Goal: Task Accomplishment & Management: Use online tool/utility

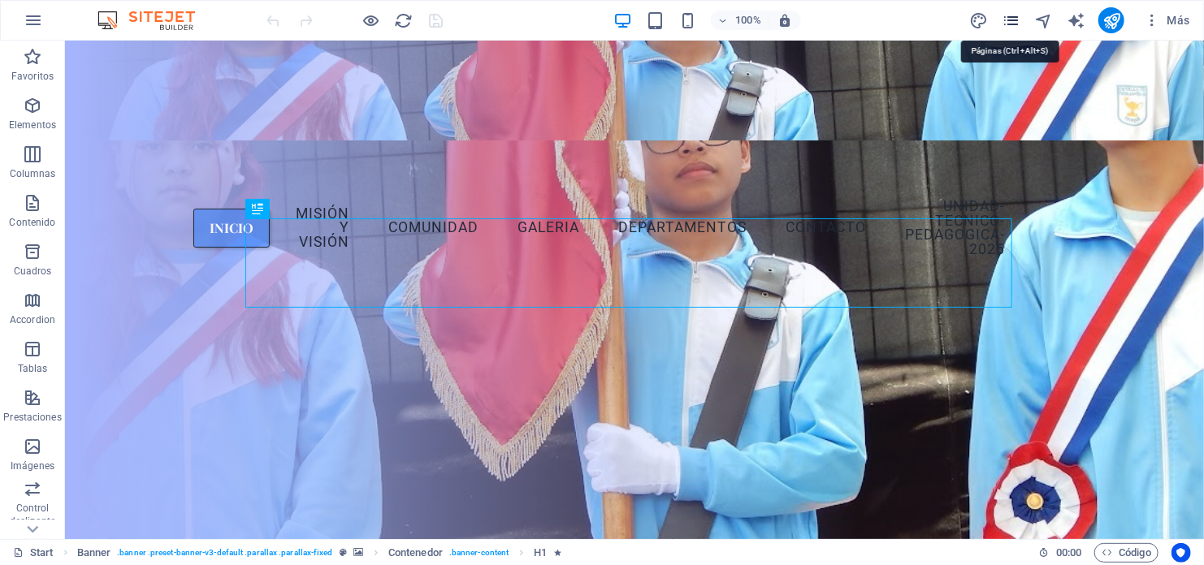
click at [1012, 17] on icon "pages" at bounding box center [1010, 20] width 19 height 19
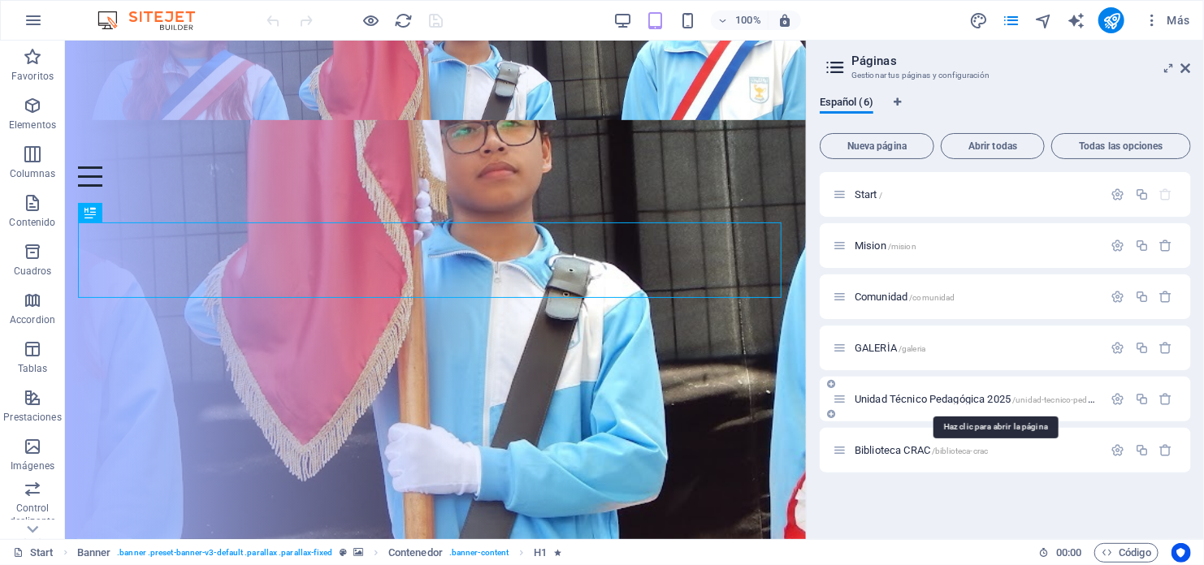
click at [934, 403] on span "Unidad Técnico Pedagógica 2025 /unidad-tecnico-pedagogica-2025" at bounding box center [996, 399] width 285 height 12
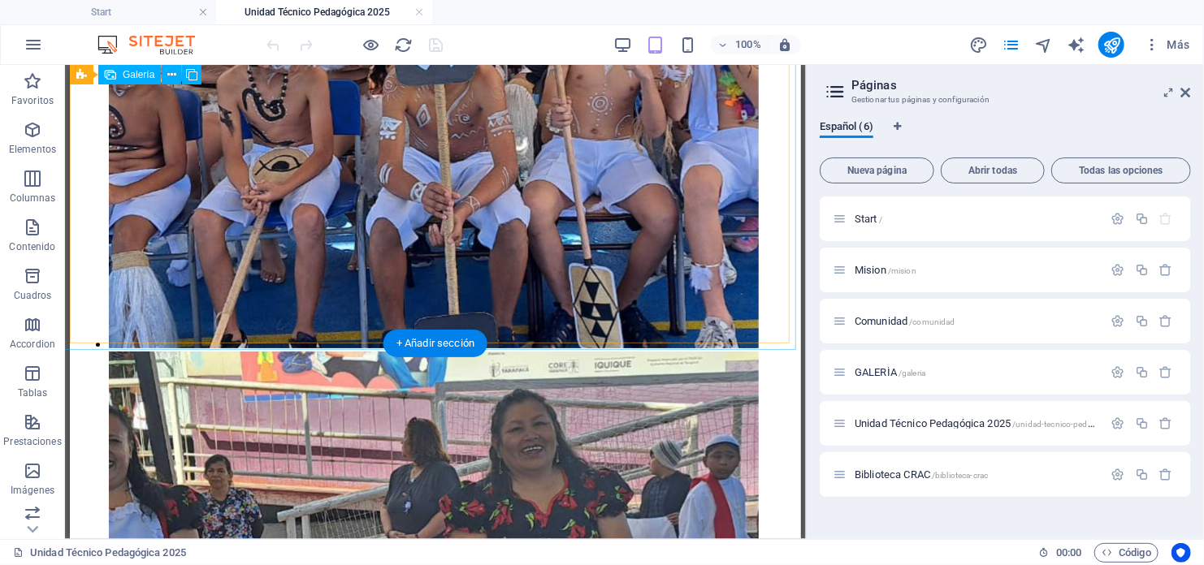
scroll to position [5963, 0]
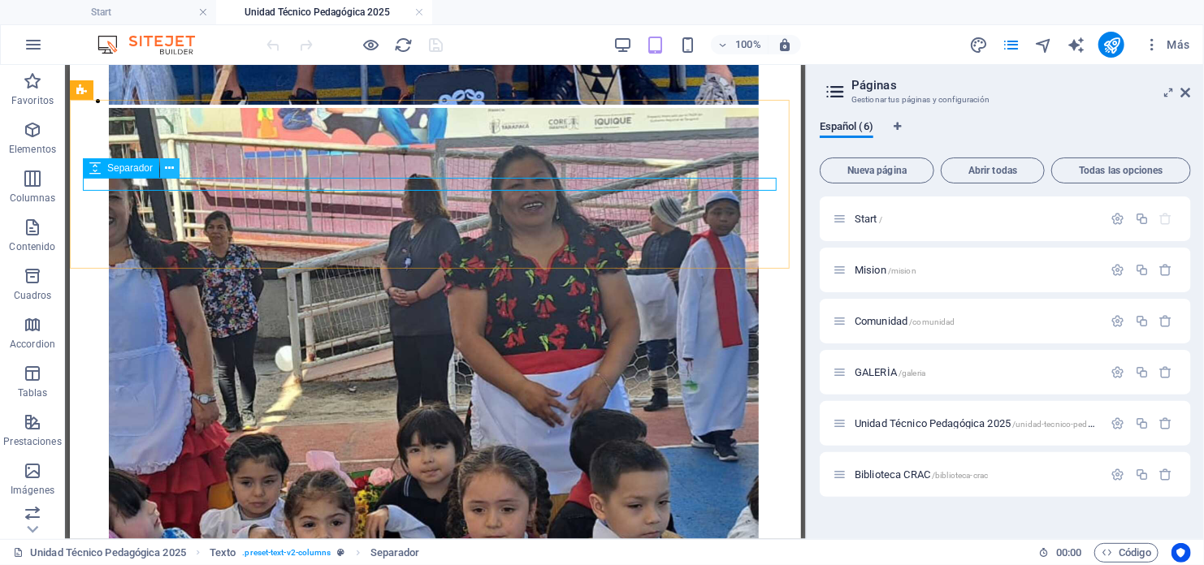
click at [166, 169] on icon at bounding box center [170, 168] width 9 height 17
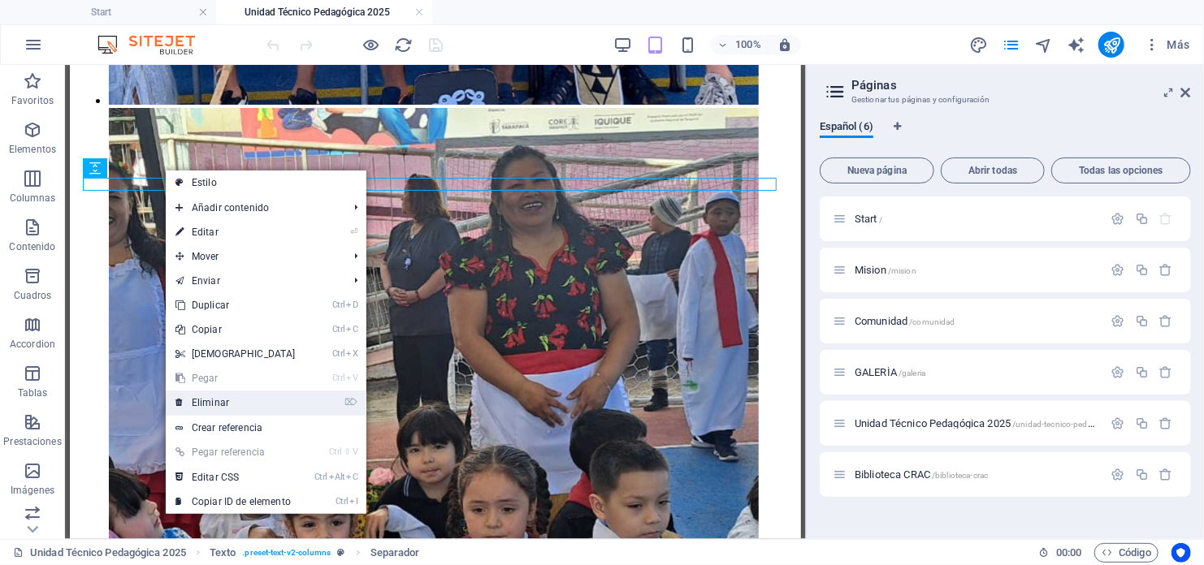
click at [211, 403] on link "⌦ Eliminar" at bounding box center [236, 403] width 140 height 24
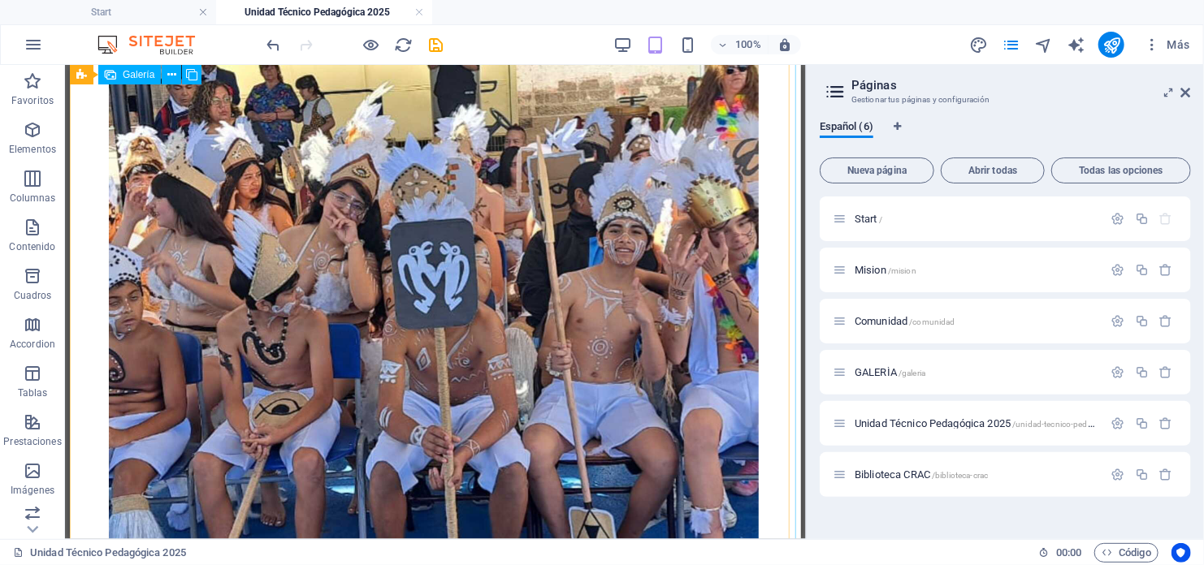
scroll to position [5395, 0]
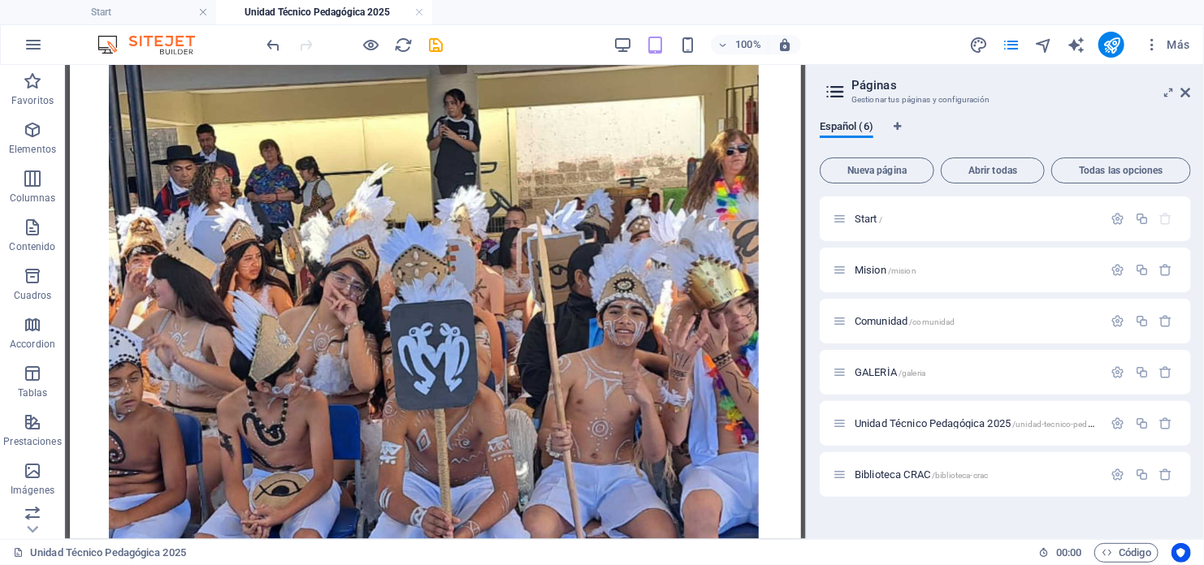
click at [262, 40] on div "100% Más" at bounding box center [602, 44] width 1202 height 39
click at [266, 40] on icon "undo" at bounding box center [274, 45] width 19 height 19
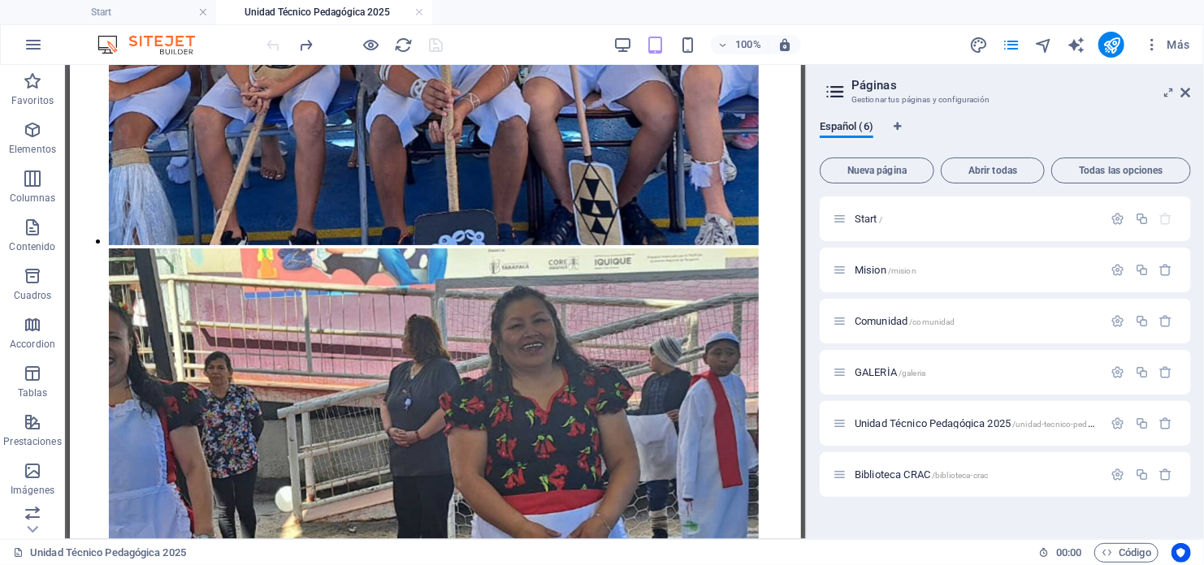
scroll to position [5845, 0]
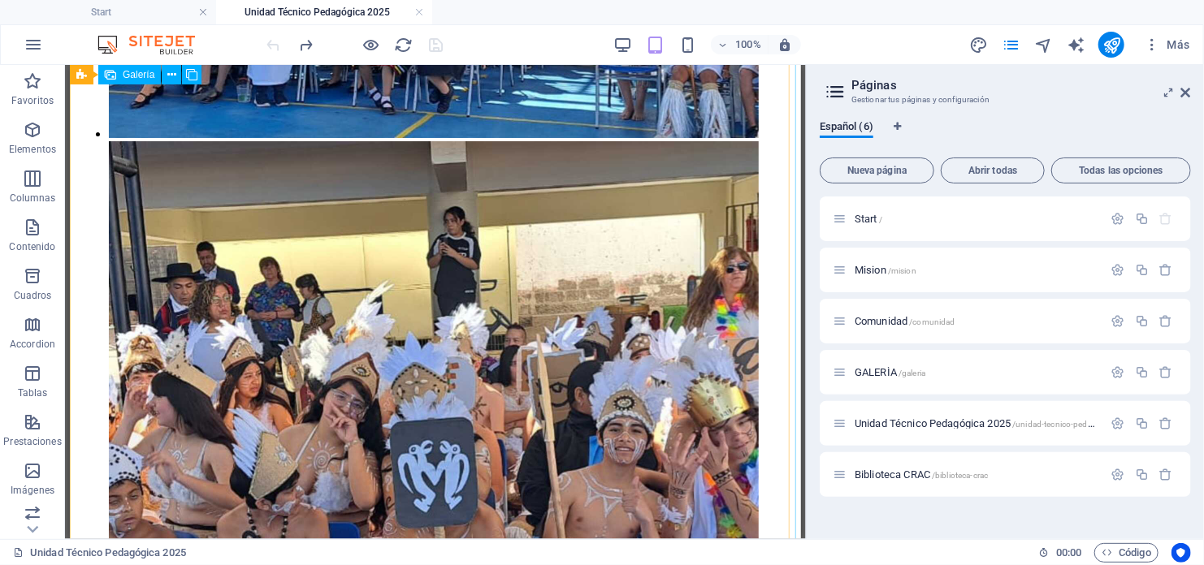
scroll to position [5764, 0]
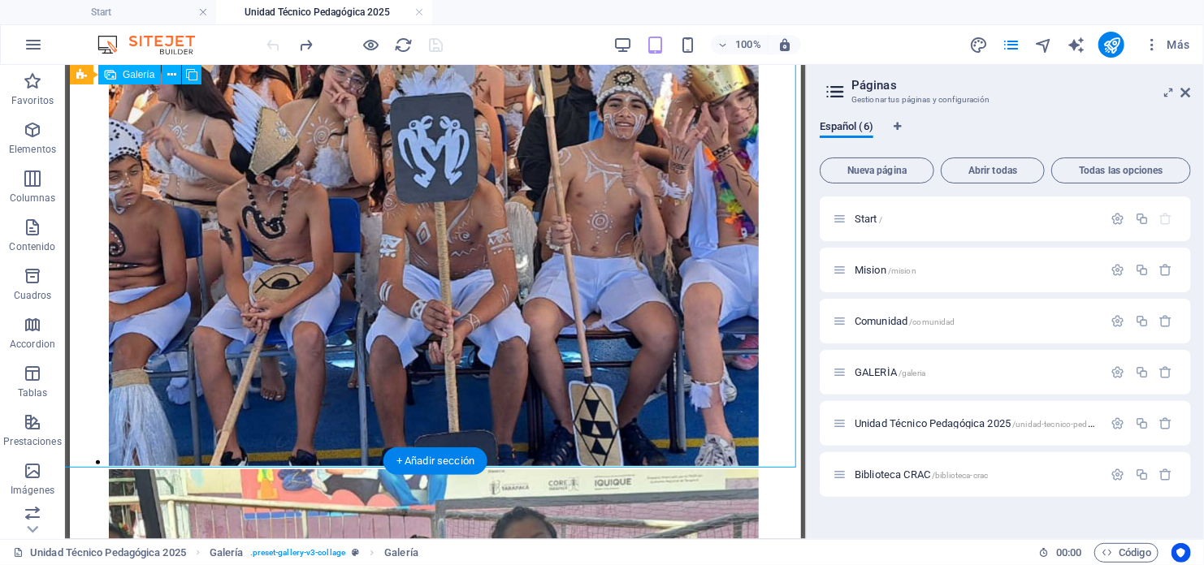
scroll to position [5521, 0]
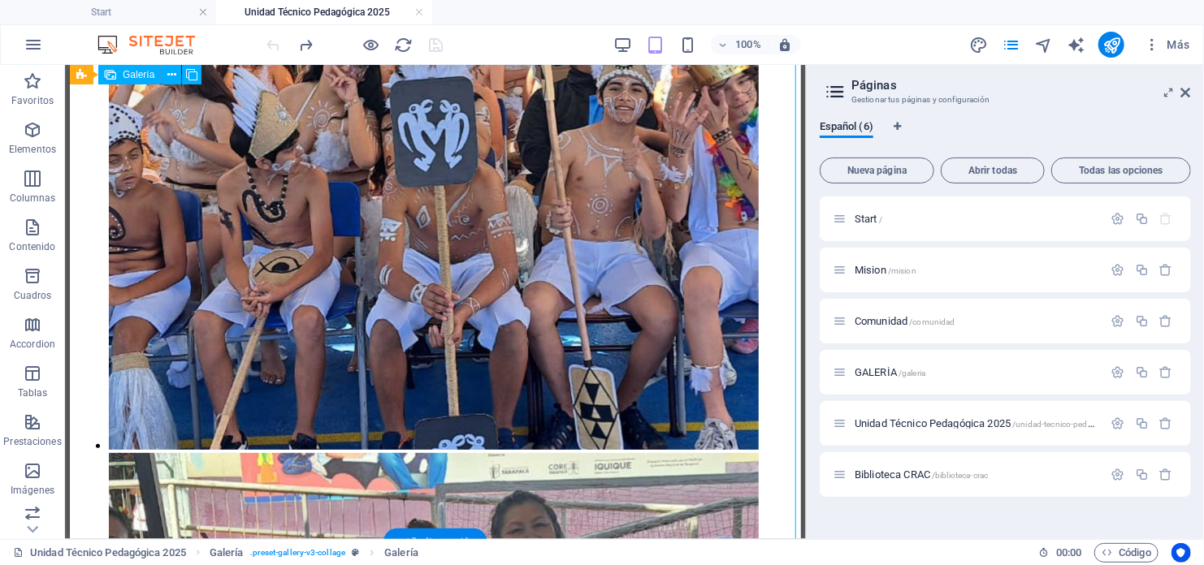
select select "4"
select select "px"
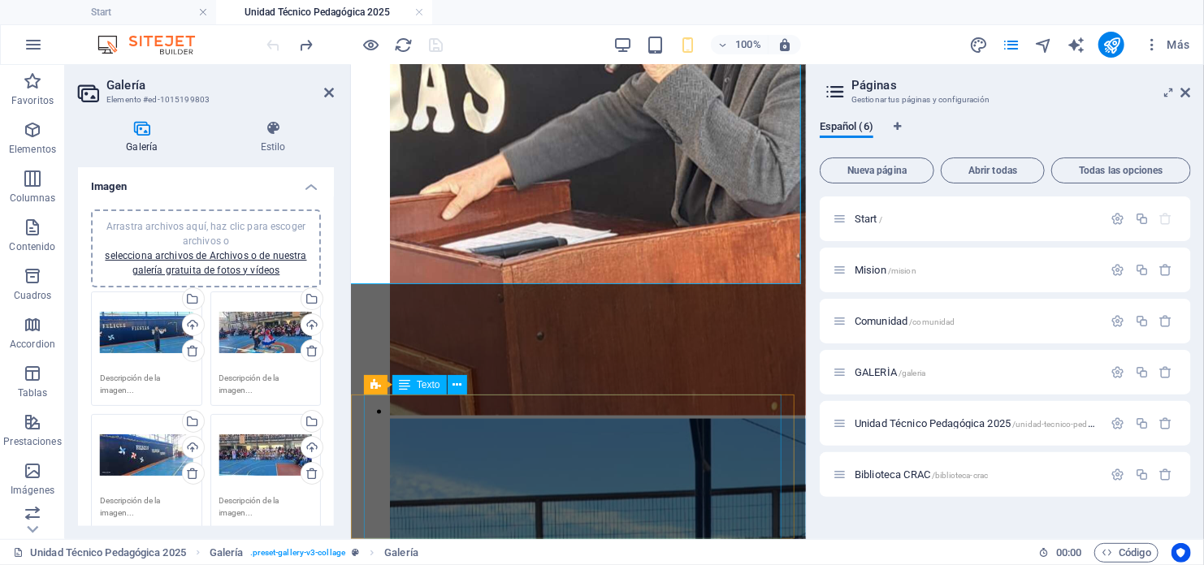
scroll to position [6858, 0]
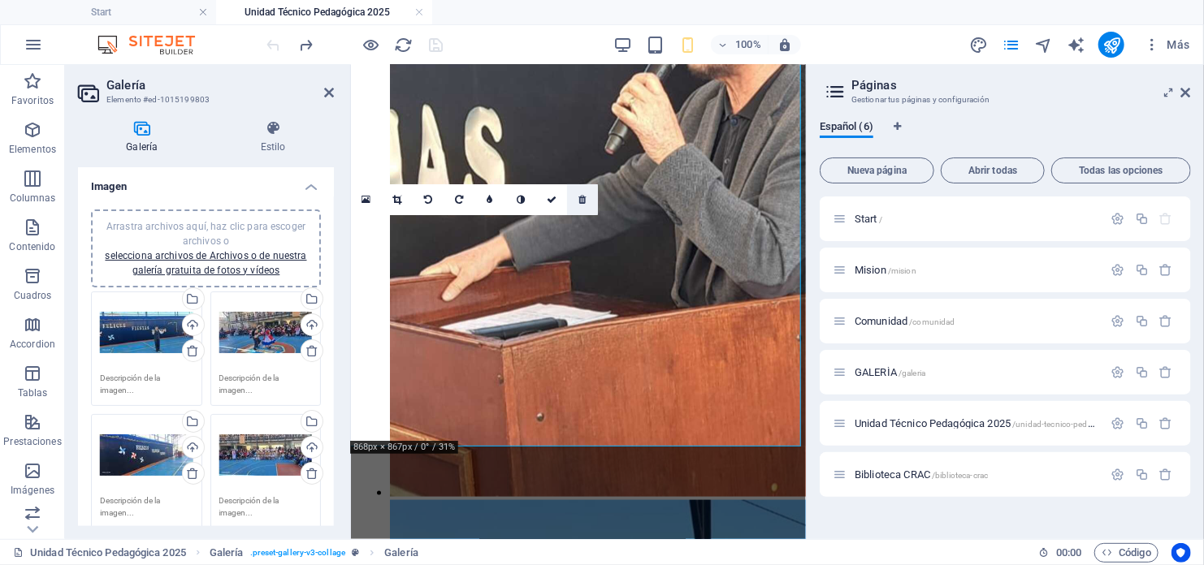
click at [576, 196] on link at bounding box center [582, 199] width 31 height 31
click at [578, 202] on icon at bounding box center [581, 200] width 7 height 10
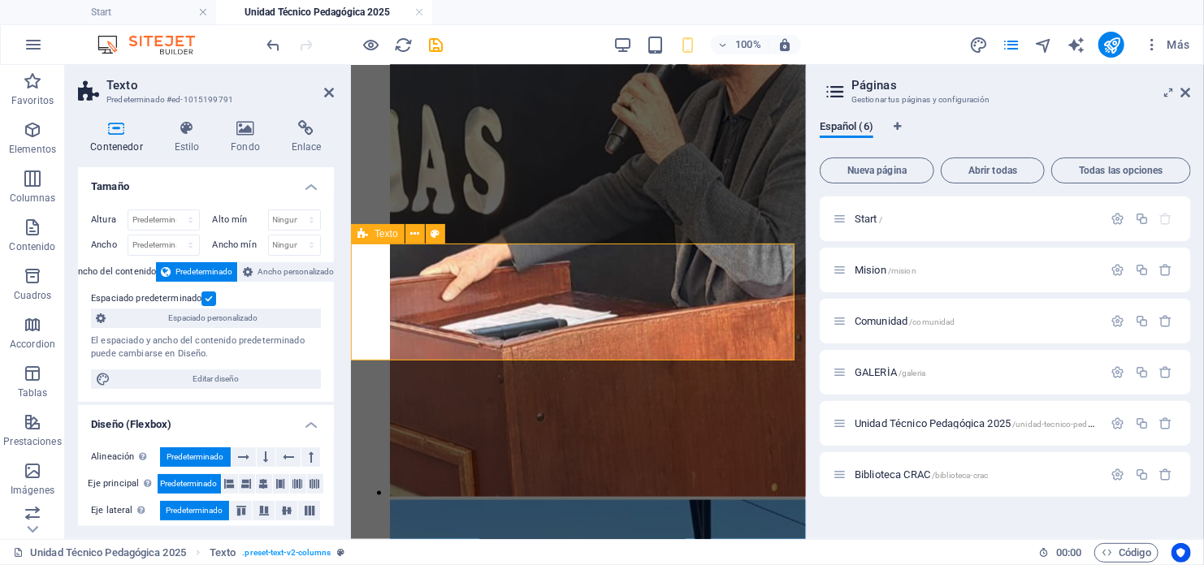
scroll to position [6826, 0]
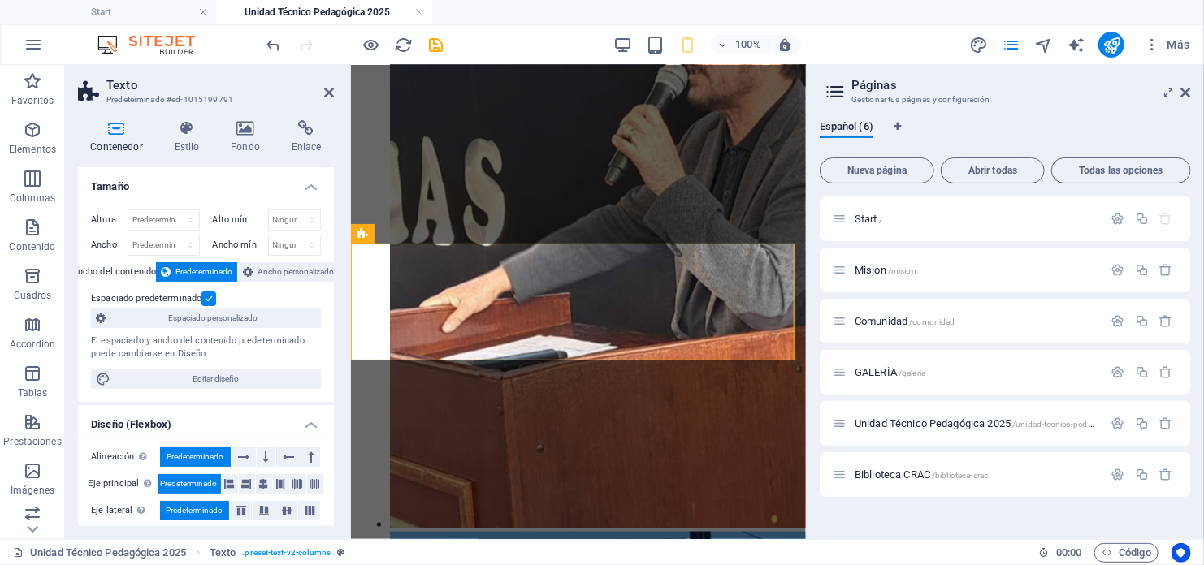
click at [207, 295] on label at bounding box center [208, 299] width 15 height 15
click at [0, 0] on input "Espaciado predeterminado" at bounding box center [0, 0] width 0 height 0
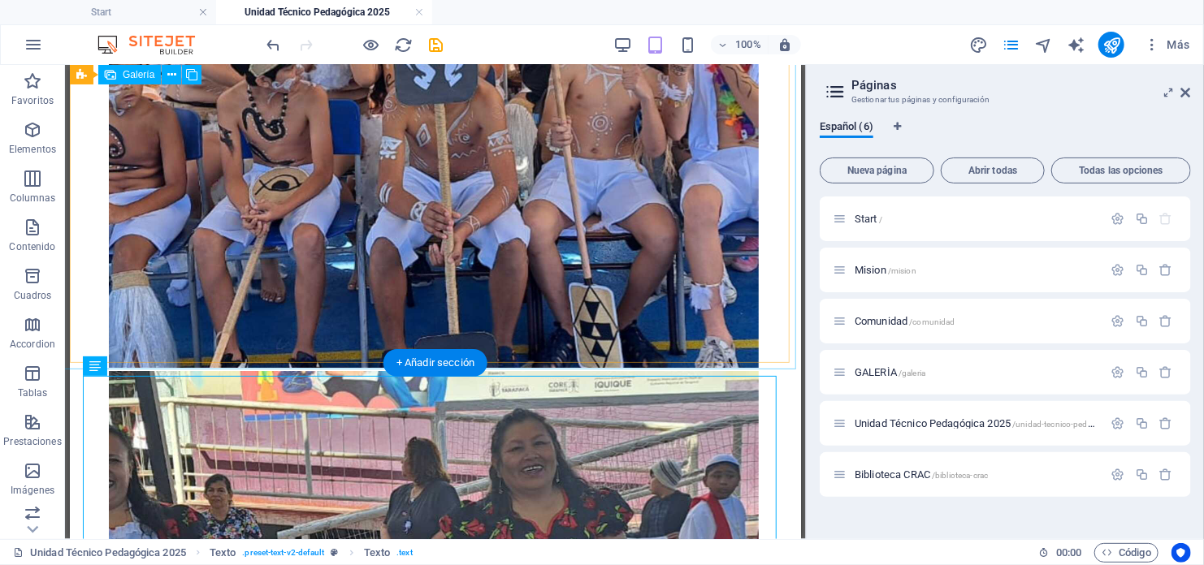
scroll to position [5538, 0]
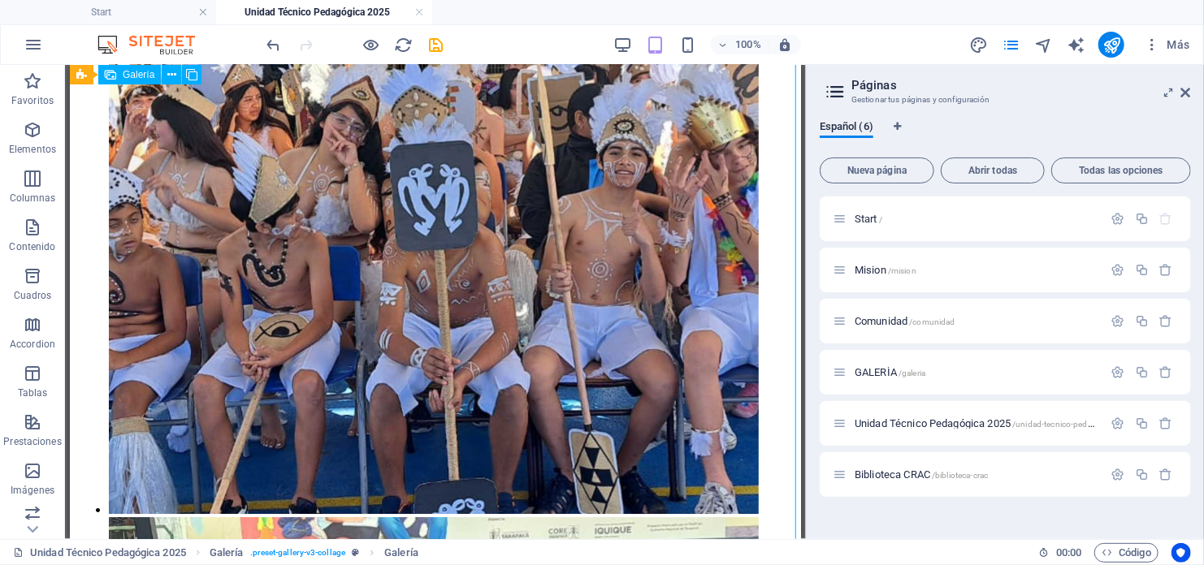
select select "4"
select select "px"
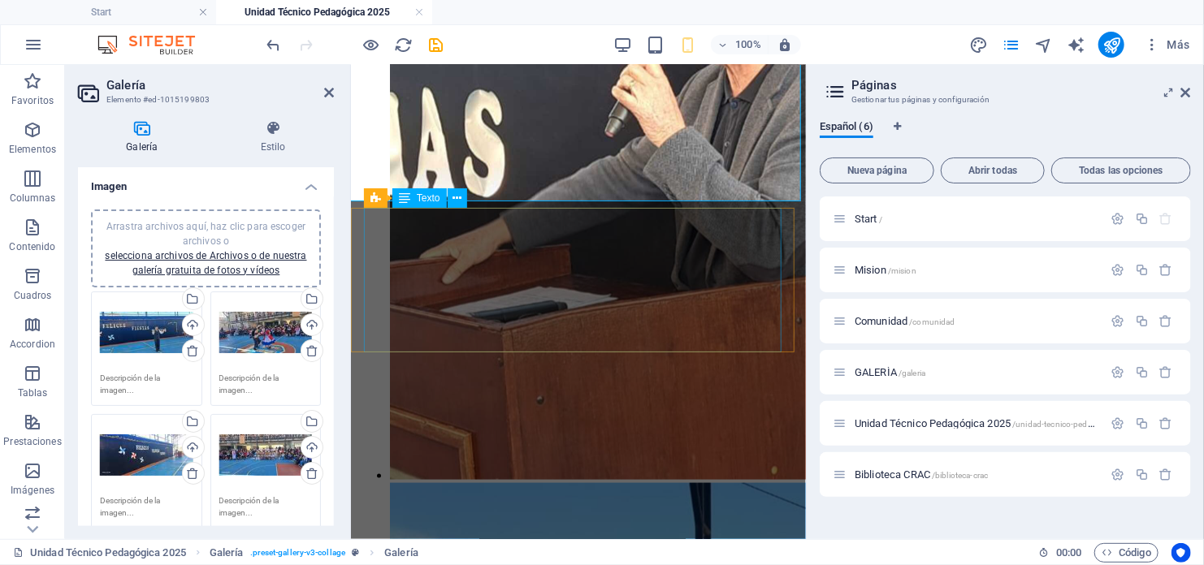
scroll to position [6713, 0]
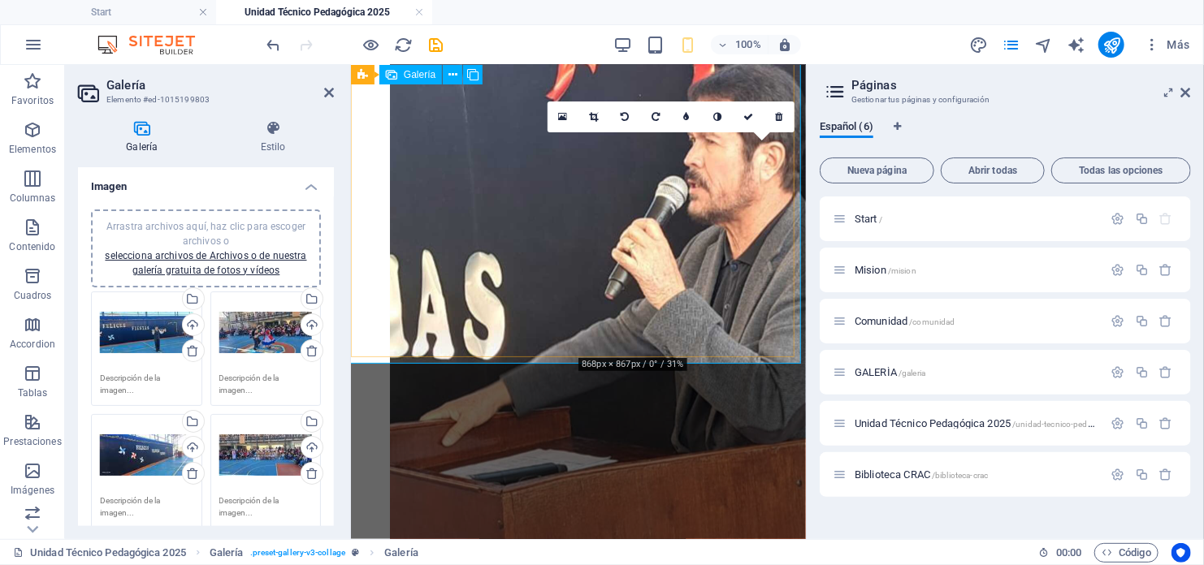
click at [772, 112] on link at bounding box center [778, 117] width 31 height 31
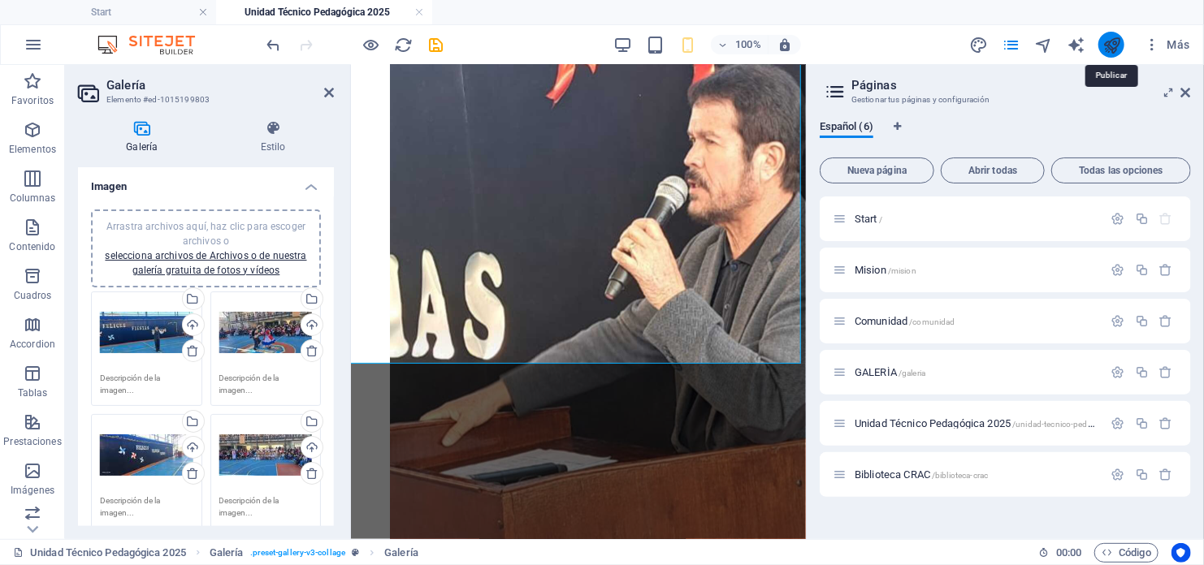
click at [1119, 42] on icon "publish" at bounding box center [1111, 45] width 19 height 19
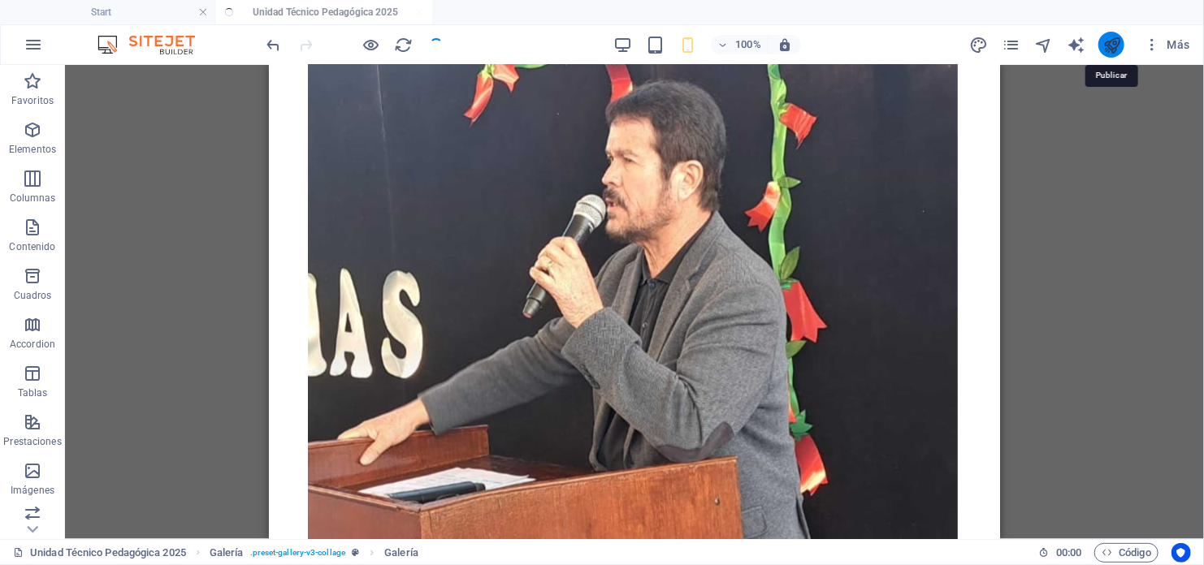
scroll to position [2930, 0]
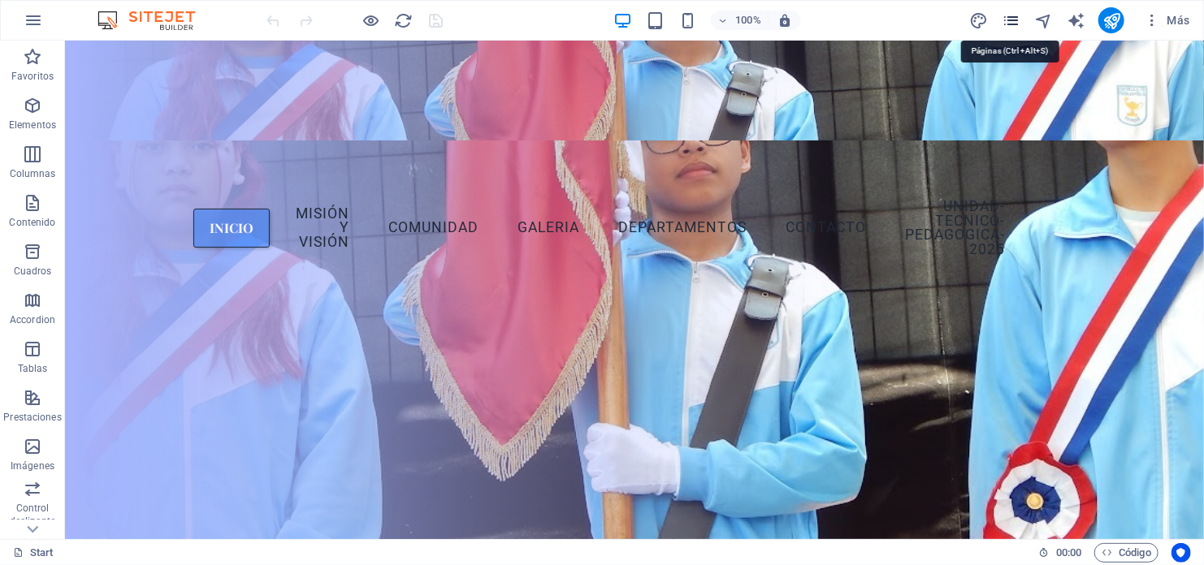
click at [1003, 22] on icon "pages" at bounding box center [1010, 20] width 19 height 19
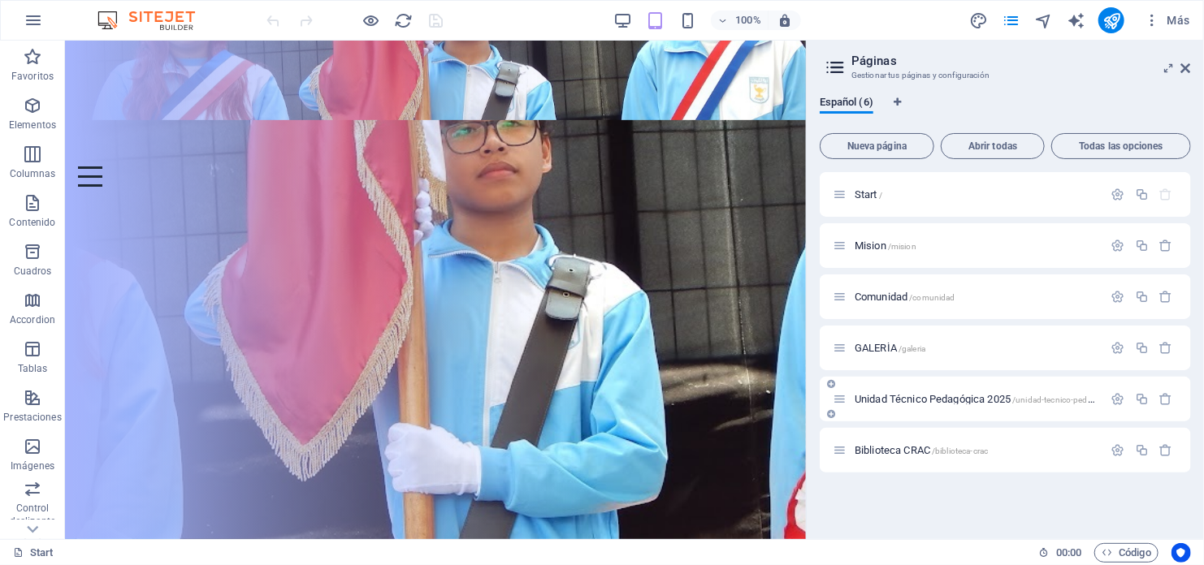
click at [935, 392] on div "Unidad Técnico Pedagógica 2025 /unidad-tecnico-pedagogica-2025" at bounding box center [967, 399] width 270 height 19
click at [935, 394] on span "Unidad Técnico Pedagógica 2025 /unidad-tecnico-pedagogica-2025" at bounding box center [996, 399] width 285 height 12
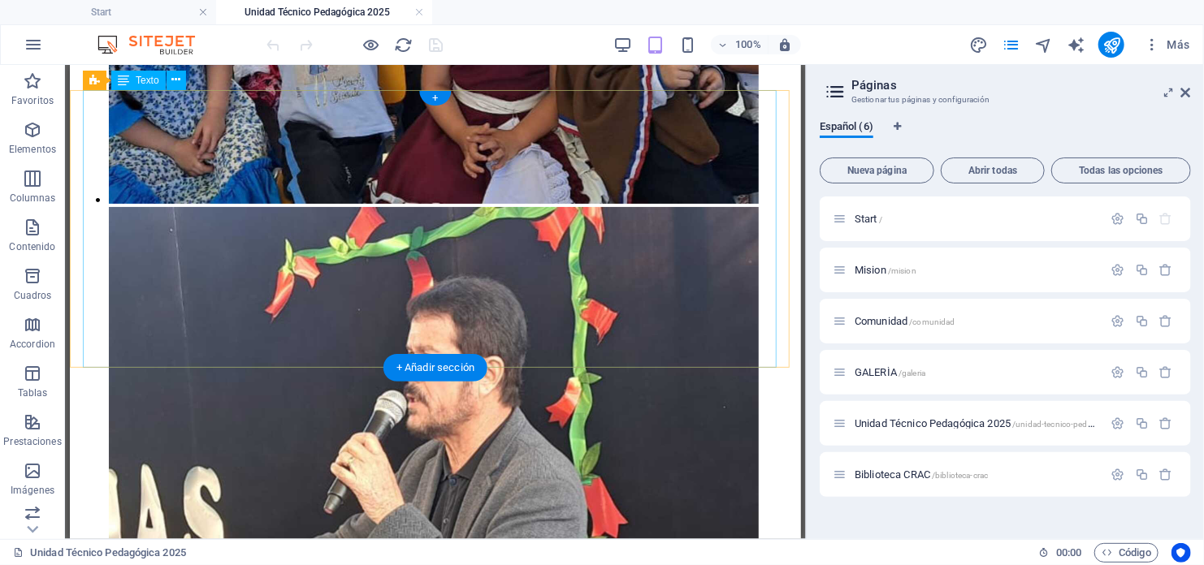
scroll to position [6355, 0]
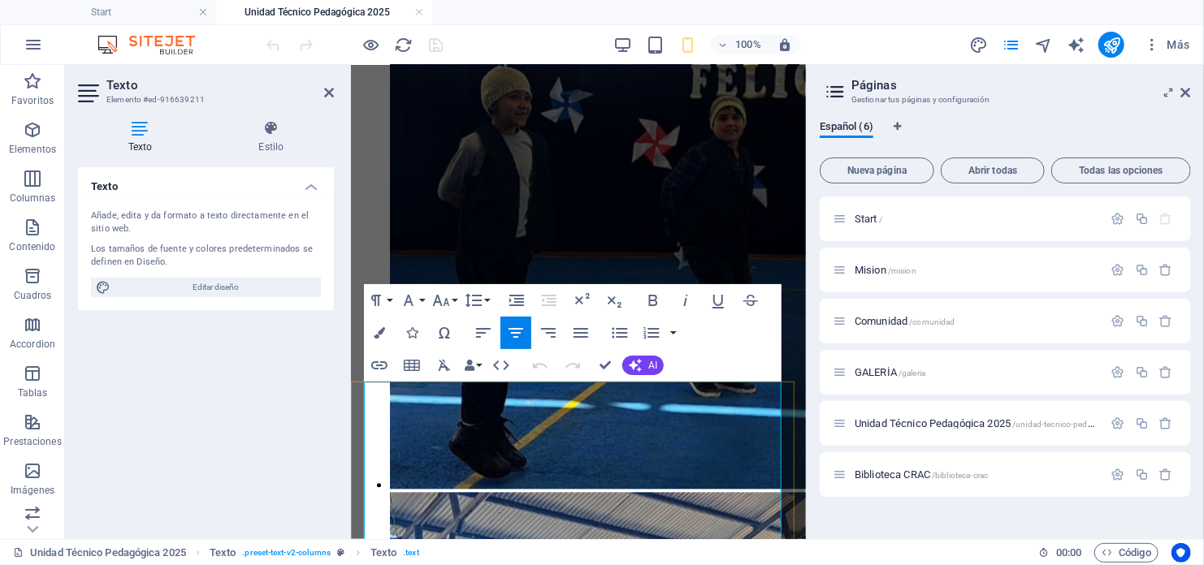
click at [1116, 45] on icon "publish" at bounding box center [1111, 45] width 19 height 19
